Goal: Task Accomplishment & Management: Use online tool/utility

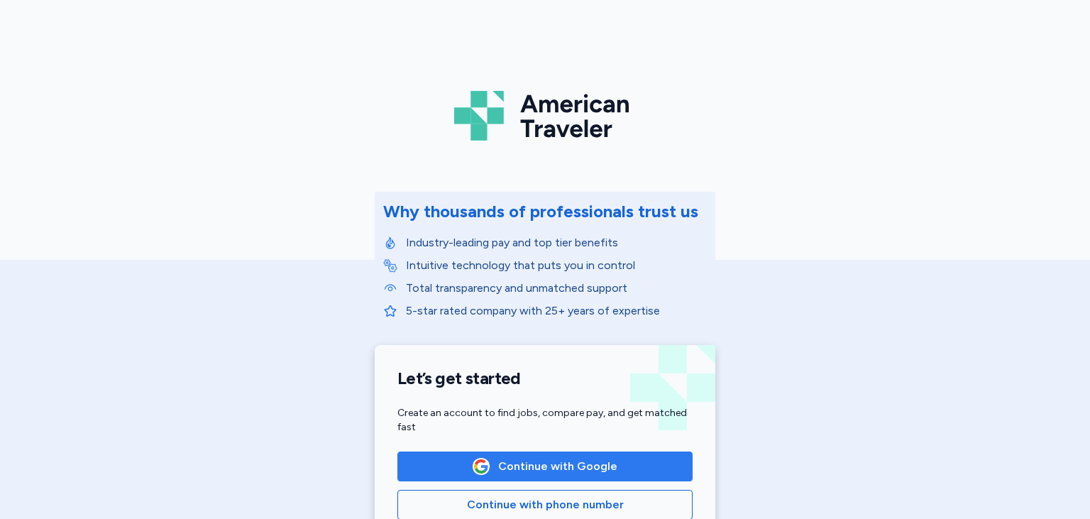
click at [561, 467] on span "Continue with Google" at bounding box center [557, 466] width 119 height 17
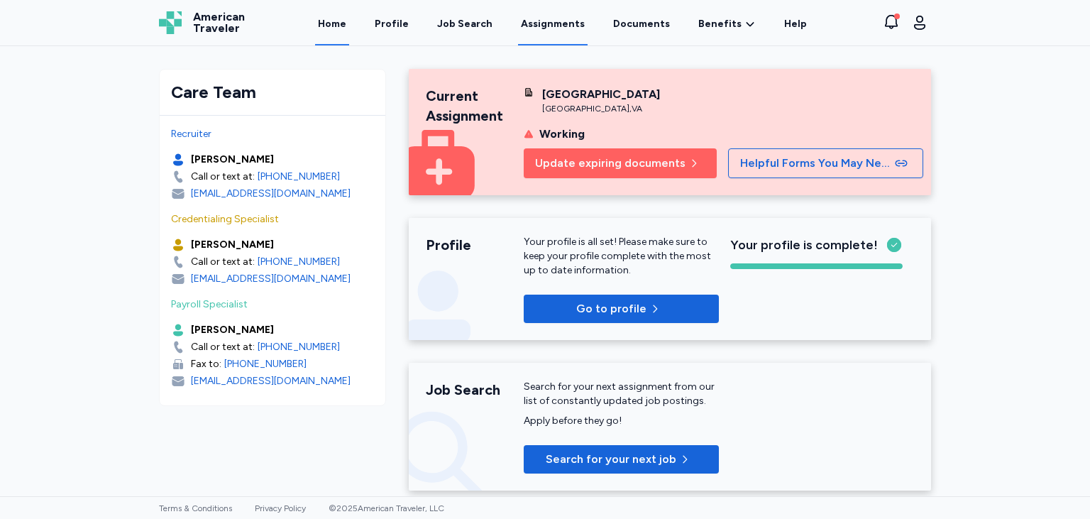
click at [557, 28] on link "Assignments" at bounding box center [553, 23] width 70 height 44
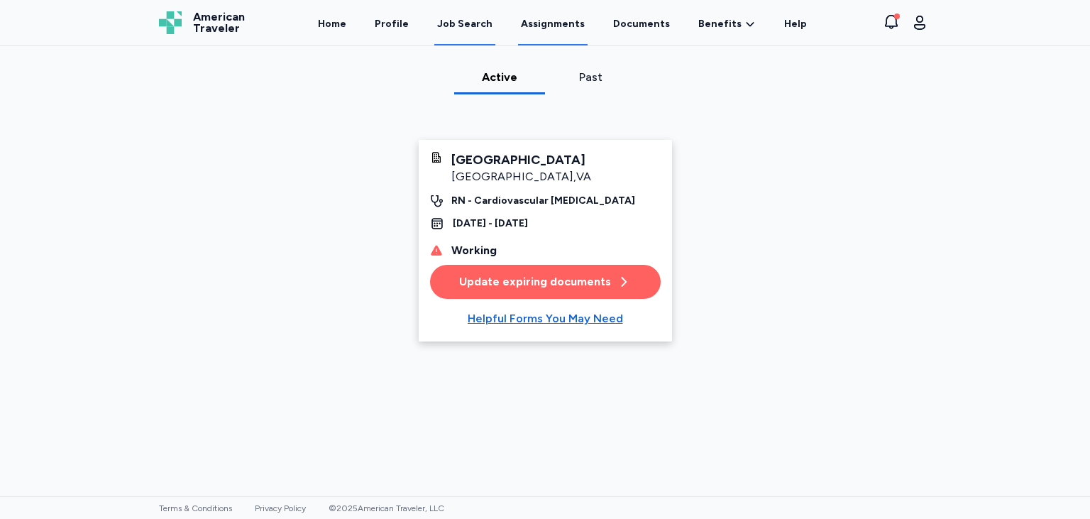
click at [478, 23] on div "Job Search" at bounding box center [464, 24] width 55 height 14
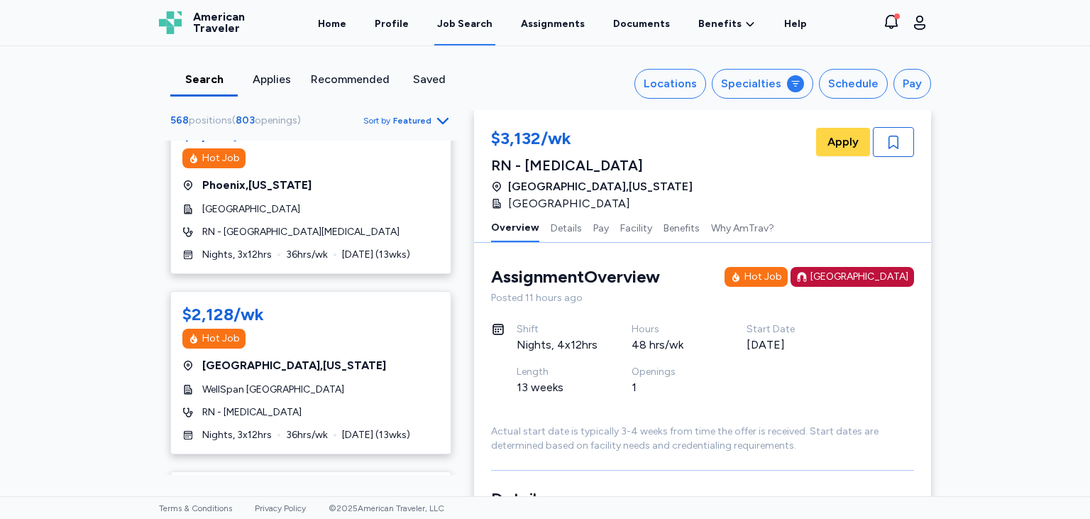
scroll to position [3883, 0]
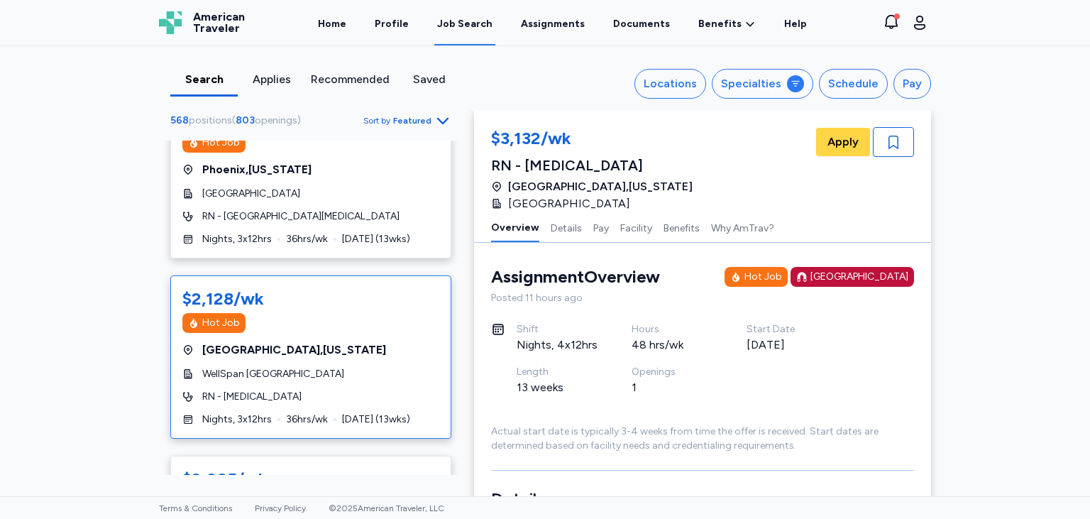
click at [248, 341] on span "[GEOGRAPHIC_DATA] , [US_STATE]" at bounding box center [294, 349] width 184 height 17
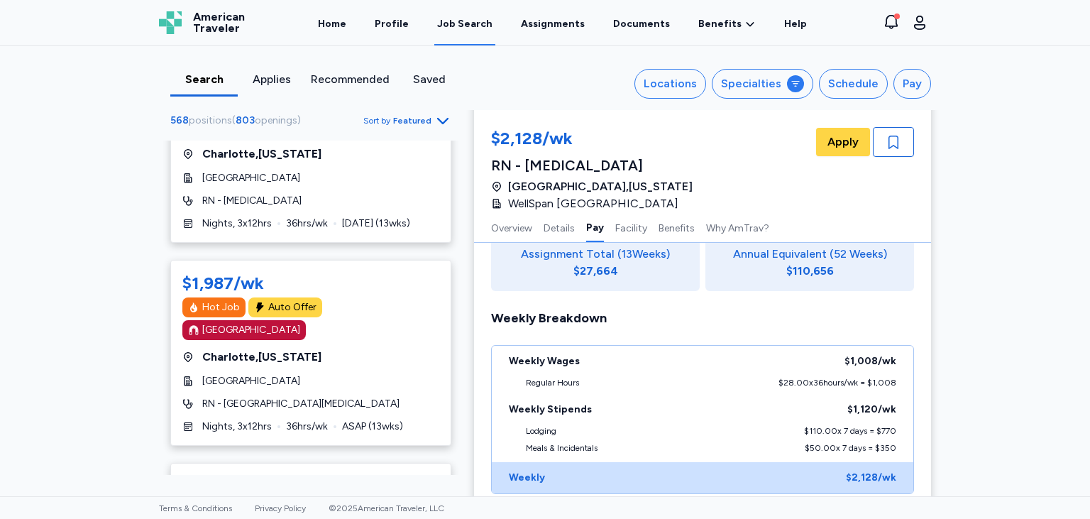
scroll to position [5411, 0]
